Goal: Information Seeking & Learning: Check status

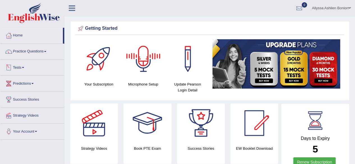
click at [21, 70] on link "Tests" at bounding box center [32, 67] width 64 height 14
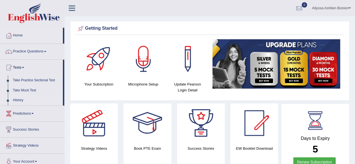
click at [20, 96] on link "History" at bounding box center [36, 101] width 53 height 10
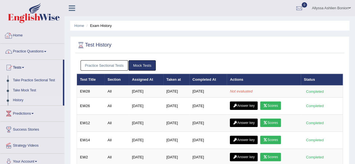
click at [29, 35] on link "Home" at bounding box center [32, 35] width 64 height 14
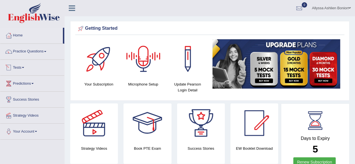
click at [39, 68] on link "Tests" at bounding box center [32, 67] width 64 height 14
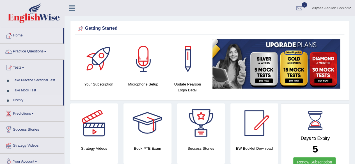
click at [36, 103] on link "History" at bounding box center [36, 101] width 53 height 10
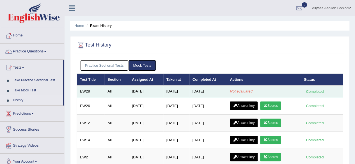
click at [243, 90] on em "Not evaluated" at bounding box center [241, 91] width 22 height 4
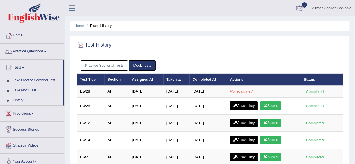
click at [297, 12] on div at bounding box center [299, 8] width 8 height 8
click at [279, 24] on link "See All Alerts" at bounding box center [265, 24] width 31 height 6
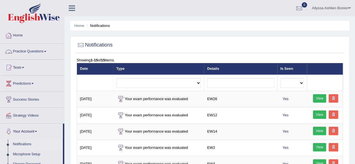
click at [37, 39] on link "Home" at bounding box center [32, 35] width 64 height 14
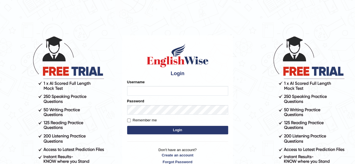
drag, startPoint x: 0, startPoint y: 0, endPoint x: 164, endPoint y: 126, distance: 206.9
click at [164, 126] on button "Login" at bounding box center [177, 130] width 101 height 8
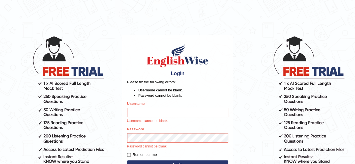
click at [150, 113] on input "Username" at bounding box center [177, 113] width 101 height 10
type input "allyssabonion"
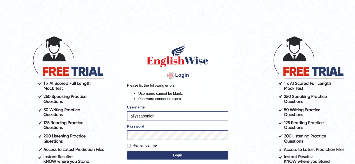
click at [171, 159] on button "Login" at bounding box center [177, 155] width 101 height 8
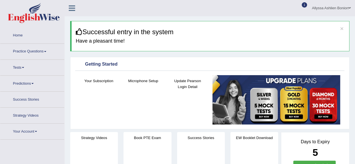
click at [301, 5] on link "1" at bounding box center [299, 7] width 17 height 15
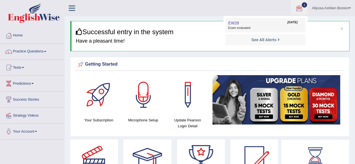
click at [262, 25] on link "EW28 Aug 26, 2025 Exam evaluated" at bounding box center [266, 25] width 78 height 12
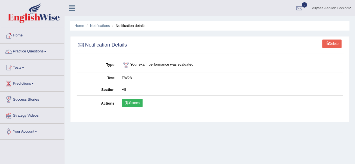
click at [129, 104] on link "Scores" at bounding box center [132, 103] width 21 height 8
click at [23, 65] on link "Tests" at bounding box center [32, 67] width 64 height 14
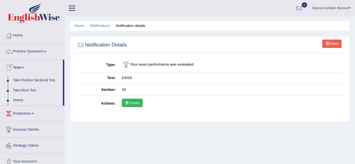
click at [17, 98] on link "History" at bounding box center [36, 101] width 53 height 10
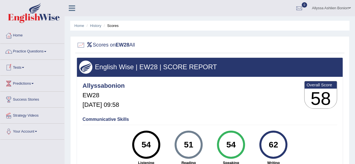
click at [14, 68] on link "Tests" at bounding box center [32, 67] width 64 height 14
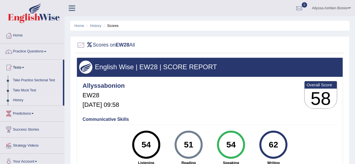
click at [17, 101] on link "History" at bounding box center [36, 101] width 53 height 10
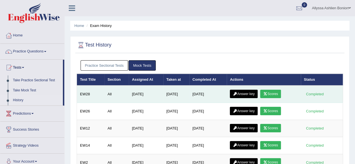
click at [241, 96] on link "Answer key" at bounding box center [244, 94] width 28 height 8
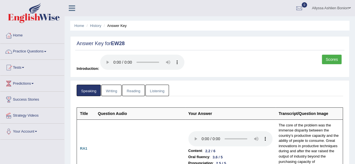
click at [107, 89] on link "Writing" at bounding box center [111, 91] width 20 height 12
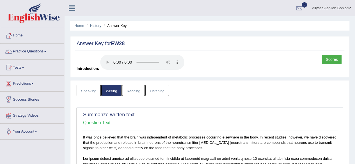
click at [129, 92] on link "Reading" at bounding box center [133, 91] width 22 height 12
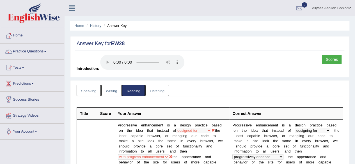
click at [156, 89] on link "Listening" at bounding box center [158, 91] width 24 height 12
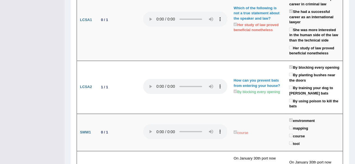
scroll to position [1485, 0]
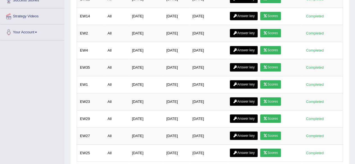
scroll to position [150, 0]
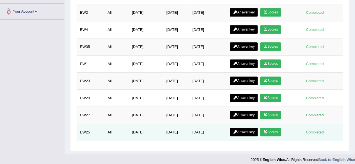
click at [271, 128] on link "Scores" at bounding box center [270, 132] width 21 height 8
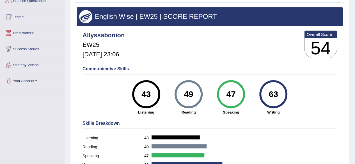
scroll to position [51, 0]
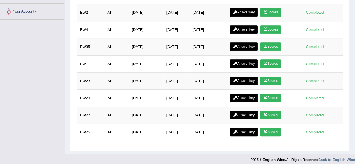
scroll to position [150, 0]
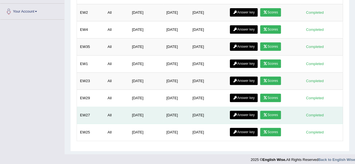
click at [278, 111] on link "Scores" at bounding box center [270, 115] width 21 height 8
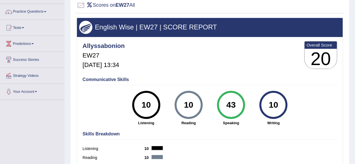
scroll to position [46, 0]
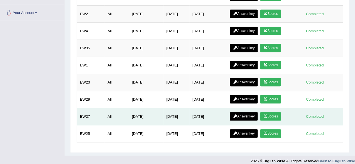
scroll to position [150, 0]
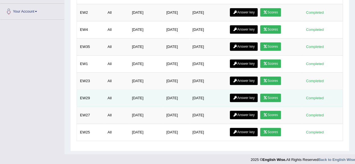
click at [276, 95] on link "Scores" at bounding box center [270, 98] width 21 height 8
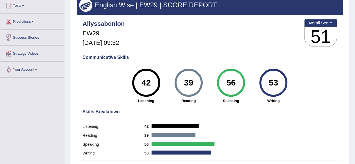
scroll to position [62, 0]
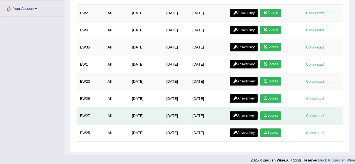
scroll to position [150, 0]
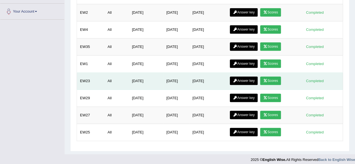
click at [272, 77] on link "Scores" at bounding box center [270, 81] width 21 height 8
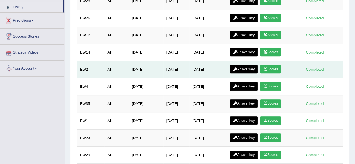
scroll to position [91, 0]
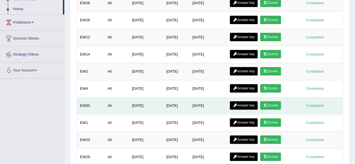
click at [280, 106] on link "Scores" at bounding box center [270, 105] width 21 height 8
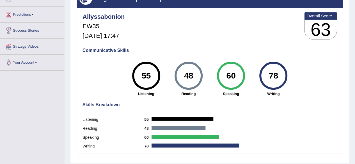
scroll to position [69, 0]
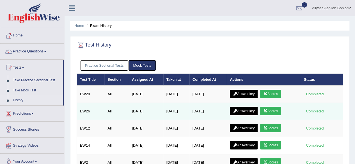
click at [272, 110] on link "Scores" at bounding box center [270, 111] width 21 height 8
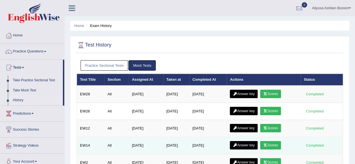
click at [272, 142] on link "Scores" at bounding box center [270, 145] width 21 height 8
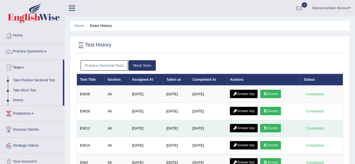
click at [275, 126] on link "Scores" at bounding box center [270, 128] width 21 height 8
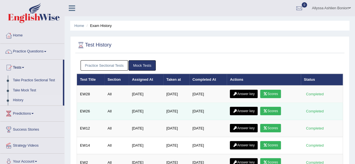
click at [271, 111] on link "Scores" at bounding box center [270, 111] width 21 height 8
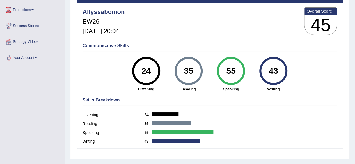
scroll to position [74, 0]
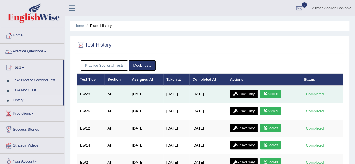
click at [271, 93] on link "Scores" at bounding box center [270, 94] width 21 height 8
